Goal: Task Accomplishment & Management: Manage account settings

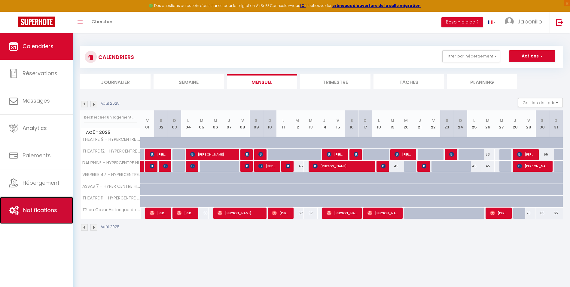
click at [42, 208] on span "Notifications" at bounding box center [40, 210] width 34 height 8
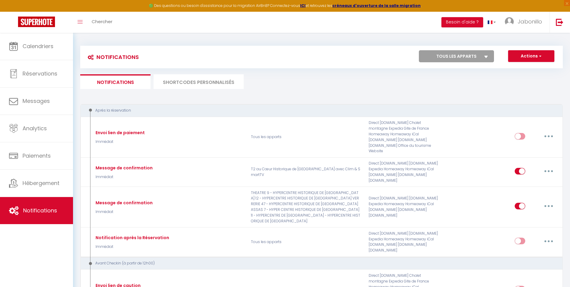
select select
checkbox input "false"
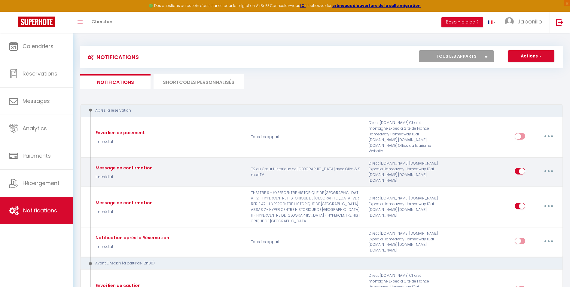
click at [548, 166] on button "button" at bounding box center [548, 171] width 17 height 10
click at [523, 180] on link "Editer" at bounding box center [533, 185] width 44 height 10
type input "Message de confirmation"
select select "Immédiat"
select select "if_booking_is_paid"
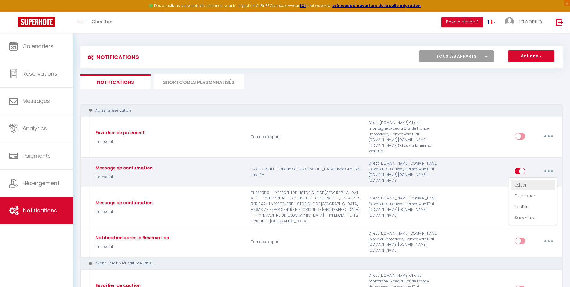
checkbox input "true"
checkbox input "false"
radio input "true"
type input "Message de confirmation"
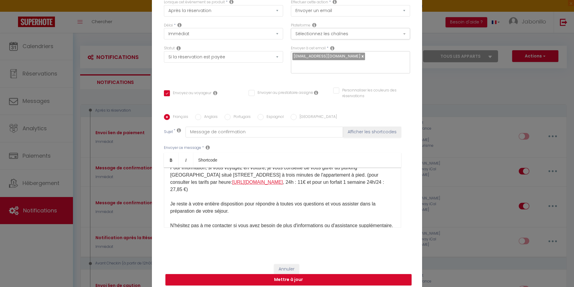
scroll to position [90, 0]
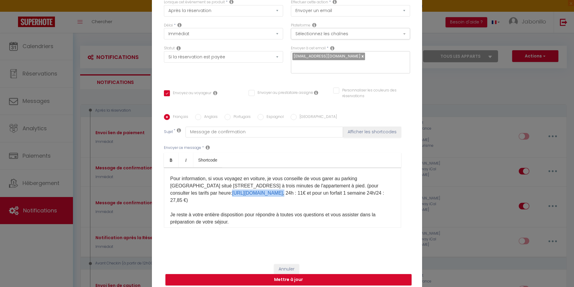
drag, startPoint x: 246, startPoint y: 188, endPoint x: 187, endPoint y: 195, distance: 59.3
click at [187, 195] on p "Je vous souhaite la bienvenue dans notre appartement ! Je tiens à vous fournir …" at bounding box center [282, 186] width 225 height 180
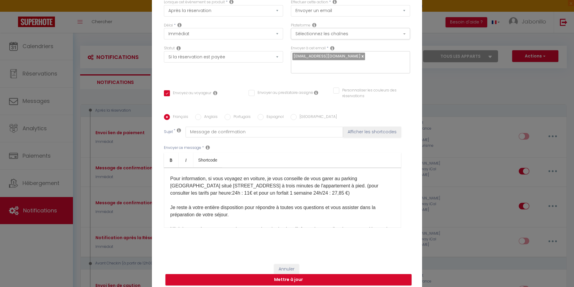
drag, startPoint x: 245, startPoint y: 187, endPoint x: 168, endPoint y: 187, distance: 76.6
click at [170, 187] on p "Je vous souhaite la bienvenue dans notre appartement ! Je tiens à vous fournir …" at bounding box center [282, 182] width 225 height 173
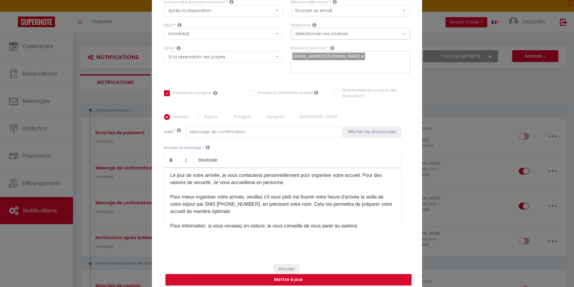
scroll to position [46, 0]
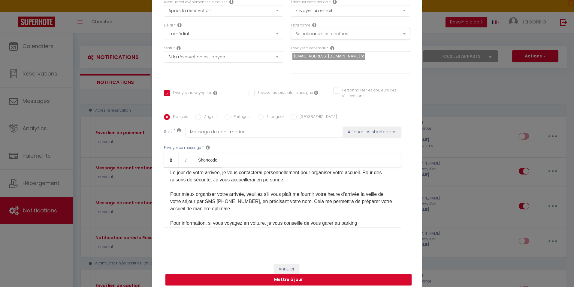
click at [214, 173] on p "Je vous souhaite la bienvenue dans notre appartement ! Je tiens à vous fournir …" at bounding box center [282, 226] width 225 height 173
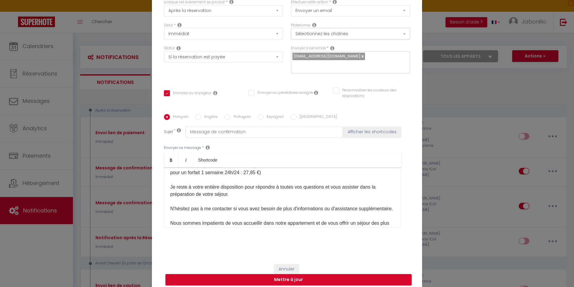
scroll to position [123, 0]
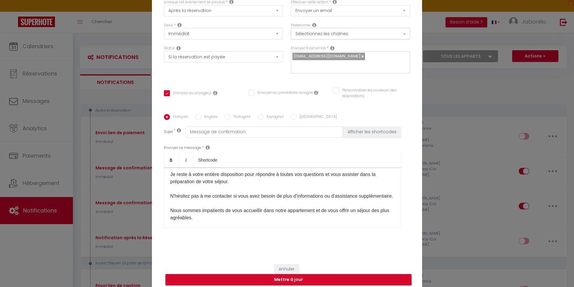
click at [291, 274] on button "Mettre à jour" at bounding box center [288, 279] width 246 height 11
checkbox input "true"
checkbox input "false"
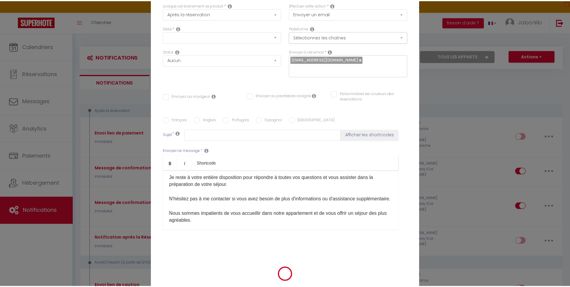
scroll to position [0, 0]
